Goal: Information Seeking & Learning: Find specific fact

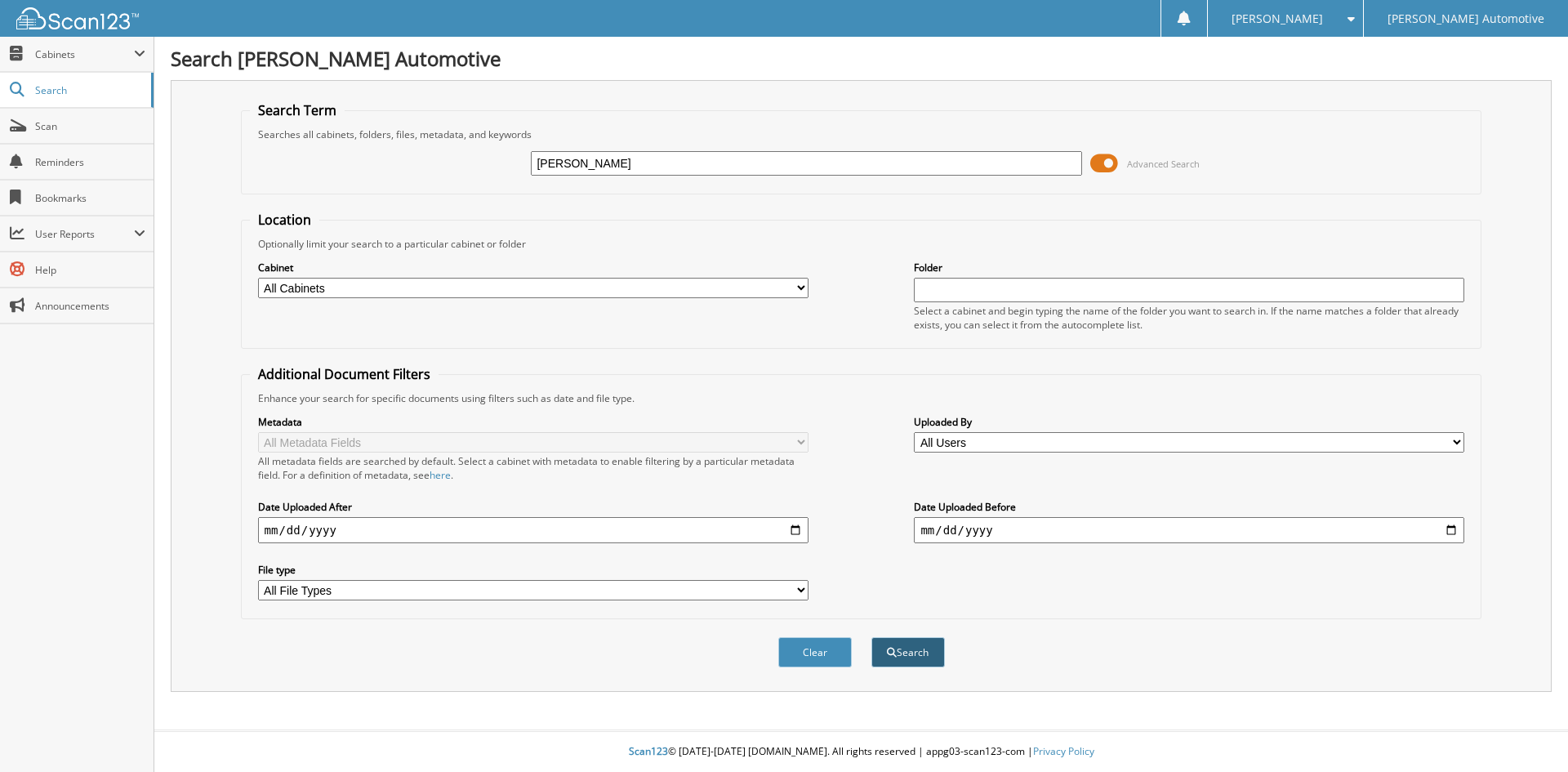
type input "[PERSON_NAME]"
click at [917, 657] on button "Search" at bounding box center [908, 652] width 74 height 30
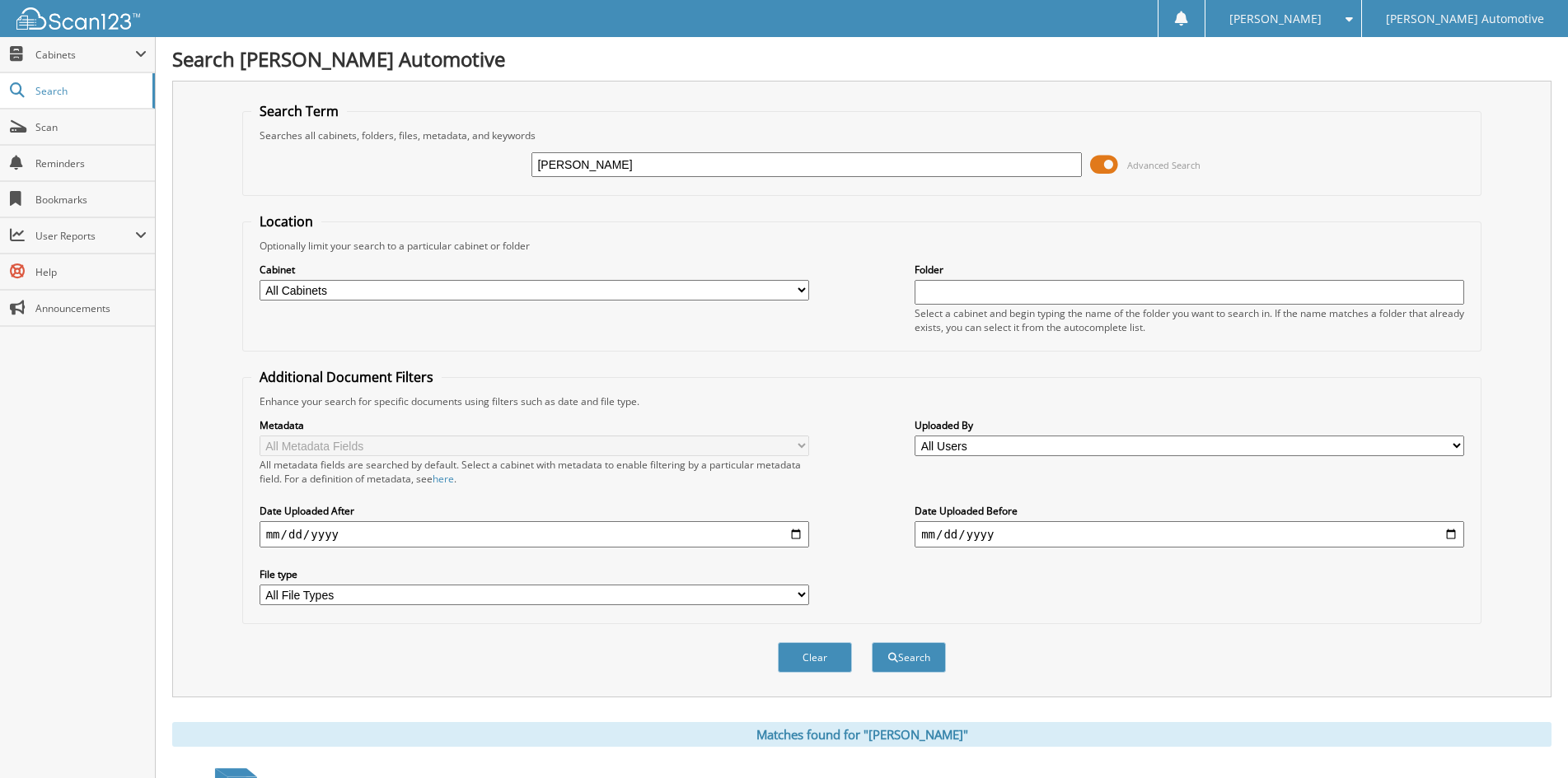
scroll to position [234, 0]
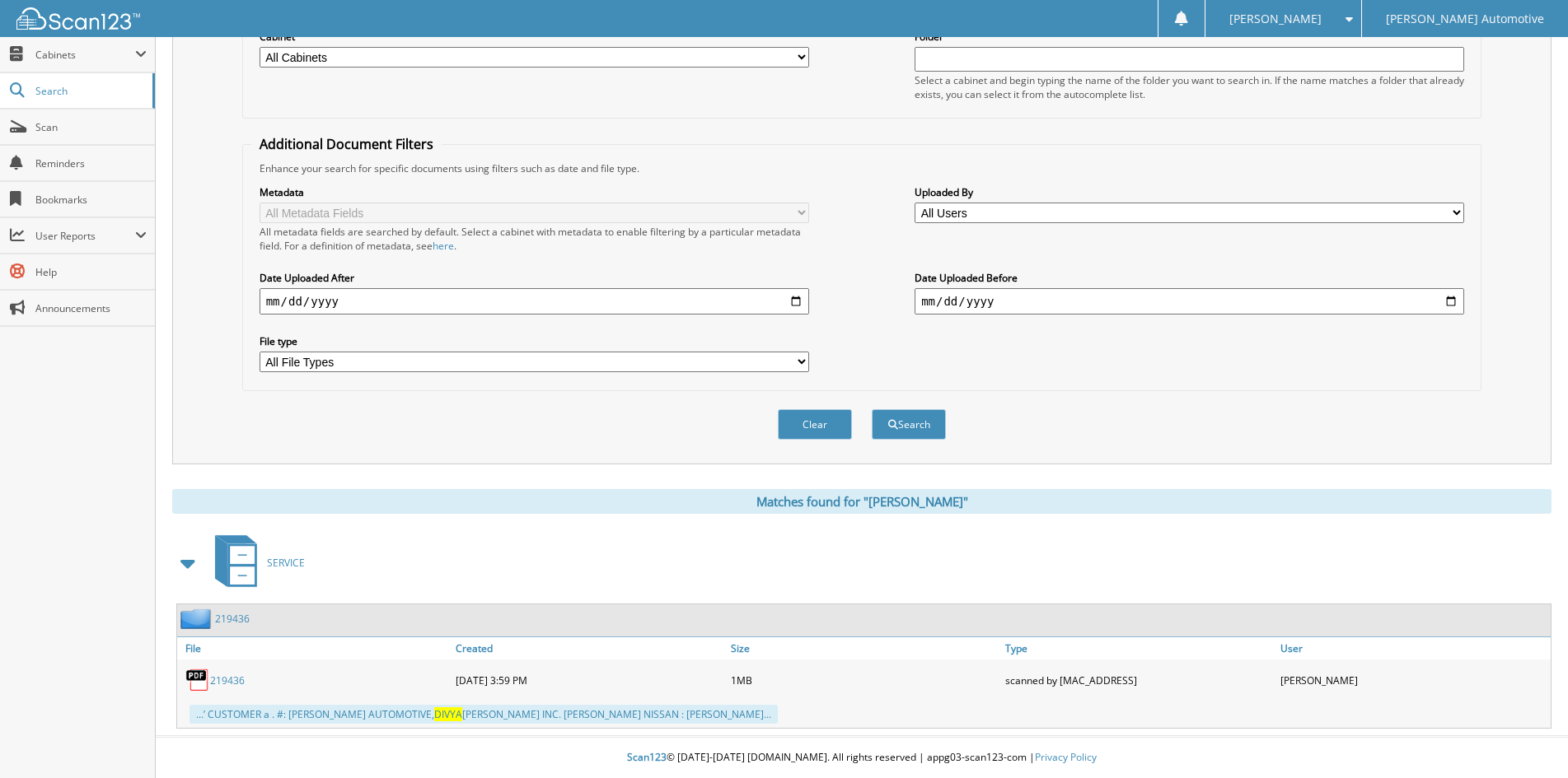
click at [224, 681] on link "219436" at bounding box center [228, 680] width 35 height 14
